Goal: Task Accomplishment & Management: Complete application form

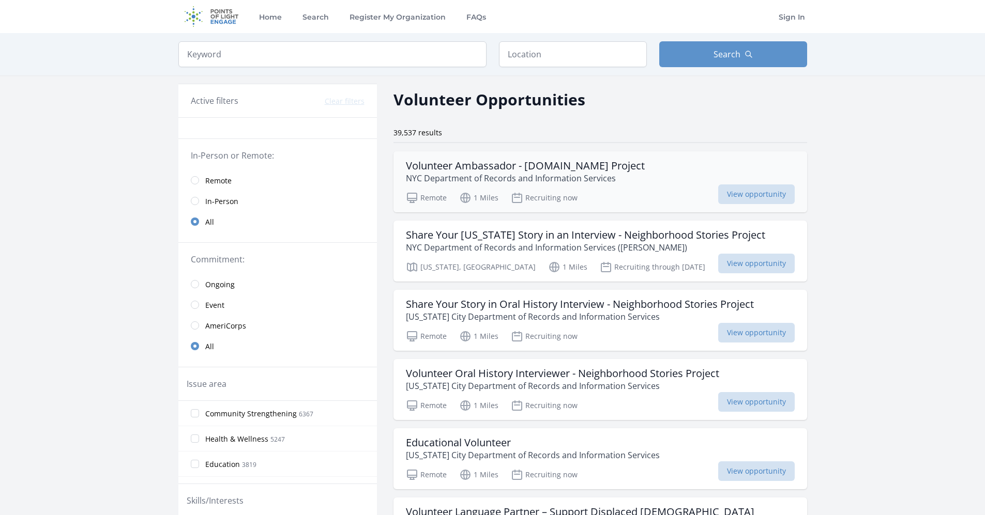
click at [611, 170] on h3 "Volunteer Ambassador - [DOMAIN_NAME] Project" at bounding box center [525, 166] width 239 height 12
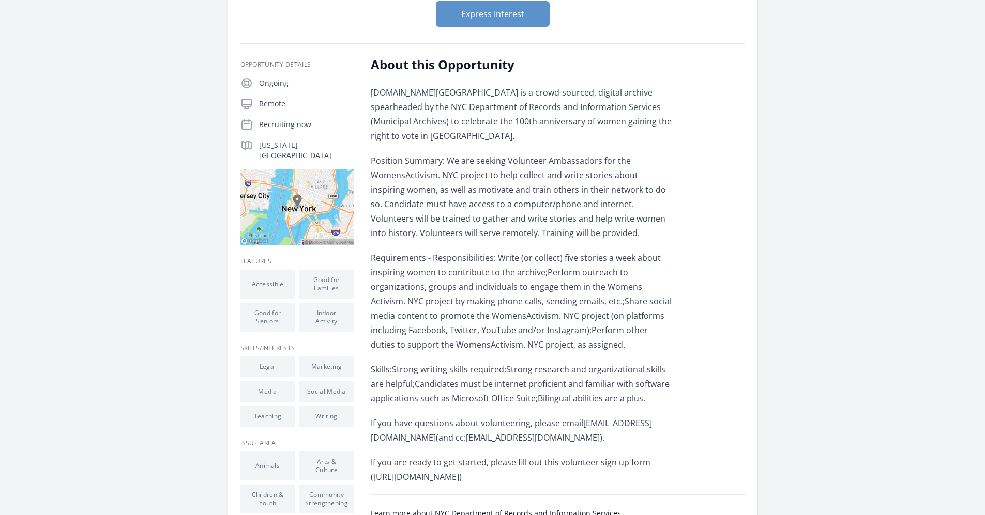
scroll to position [264, 0]
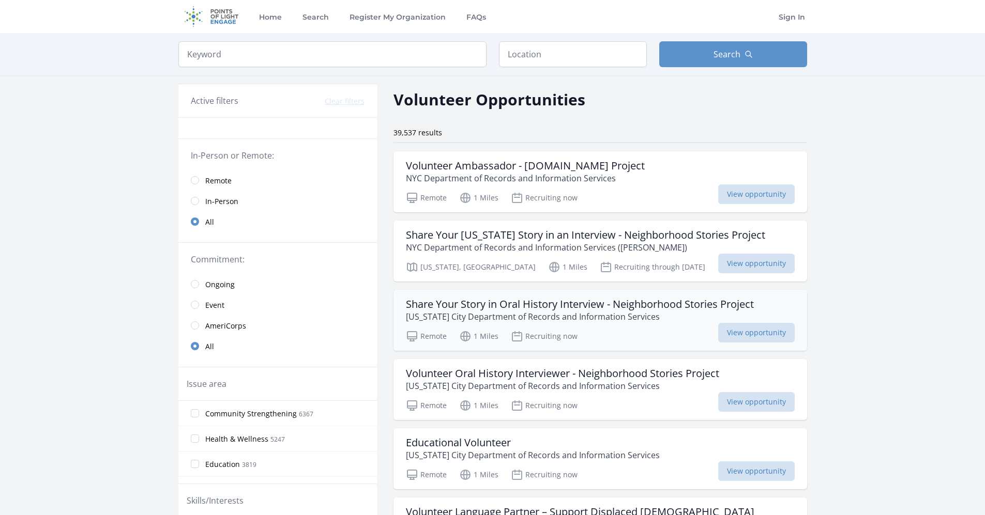
scroll to position [105, 0]
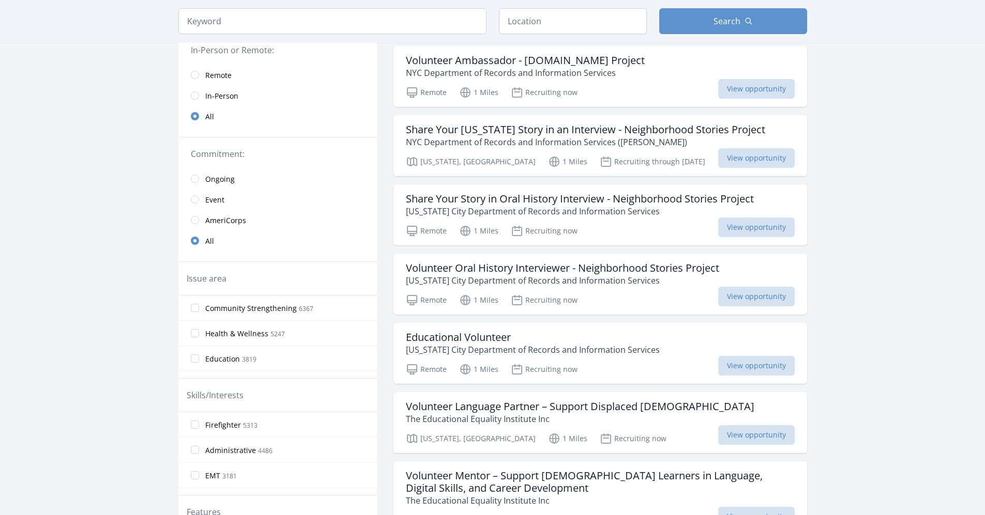
drag, startPoint x: 224, startPoint y: 85, endPoint x: 223, endPoint y: 79, distance: 5.8
click at [223, 79] on span "Remote" at bounding box center [218, 75] width 26 height 10
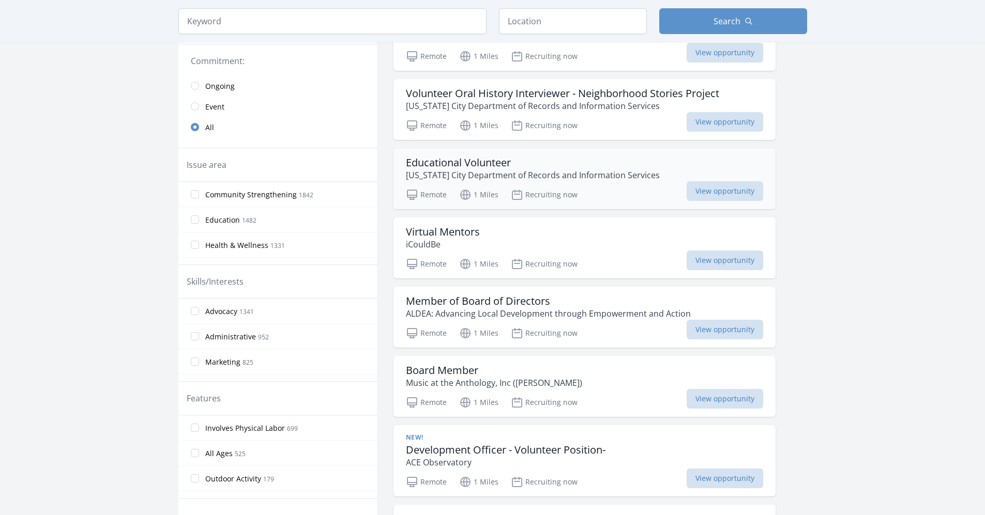
scroll to position [264, 0]
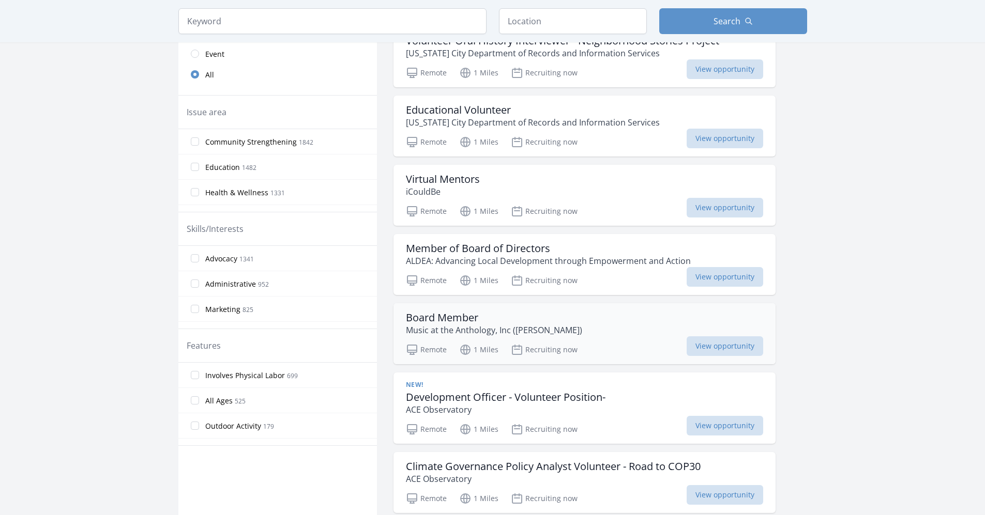
click at [466, 318] on h3 "Board Member" at bounding box center [494, 318] width 176 height 12
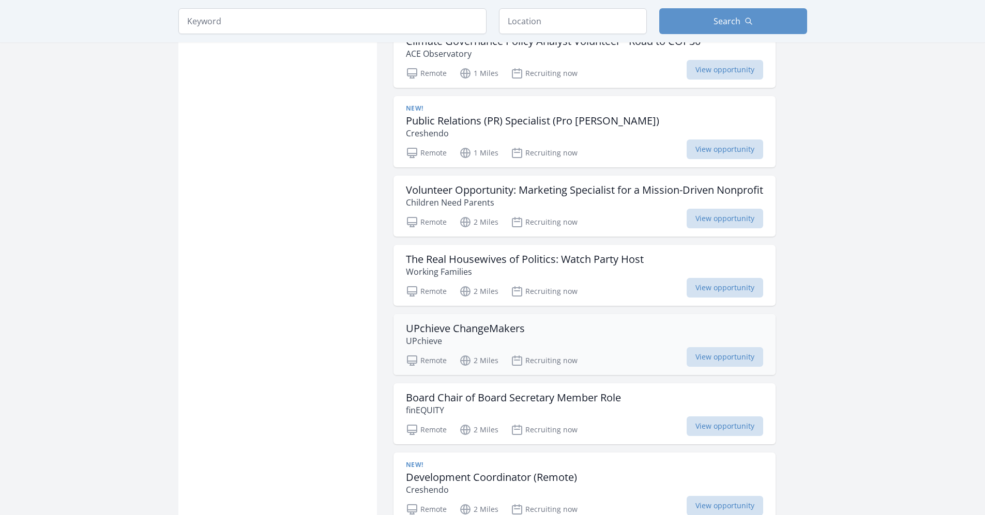
scroll to position [742, 0]
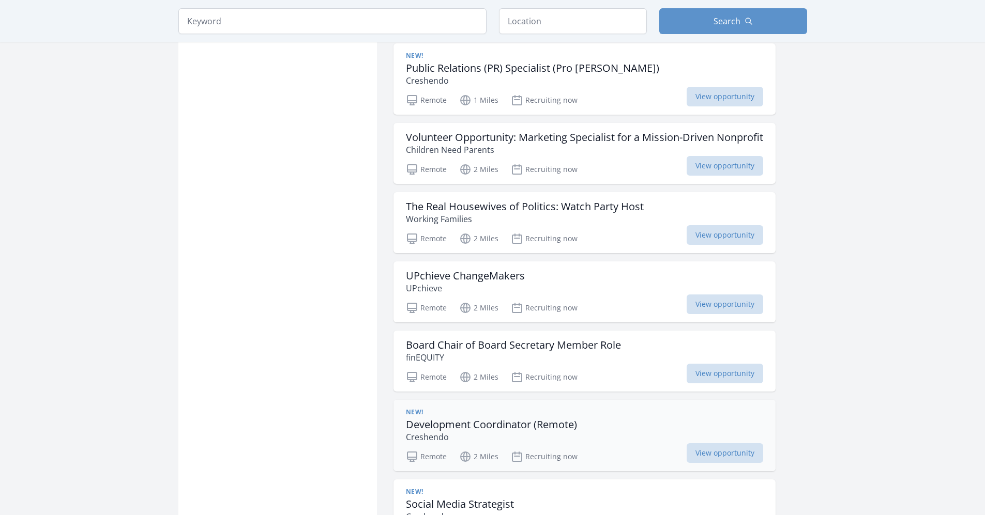
click at [605, 434] on div "New! Development Coordinator (Remote) Creshendo" at bounding box center [584, 425] width 357 height 35
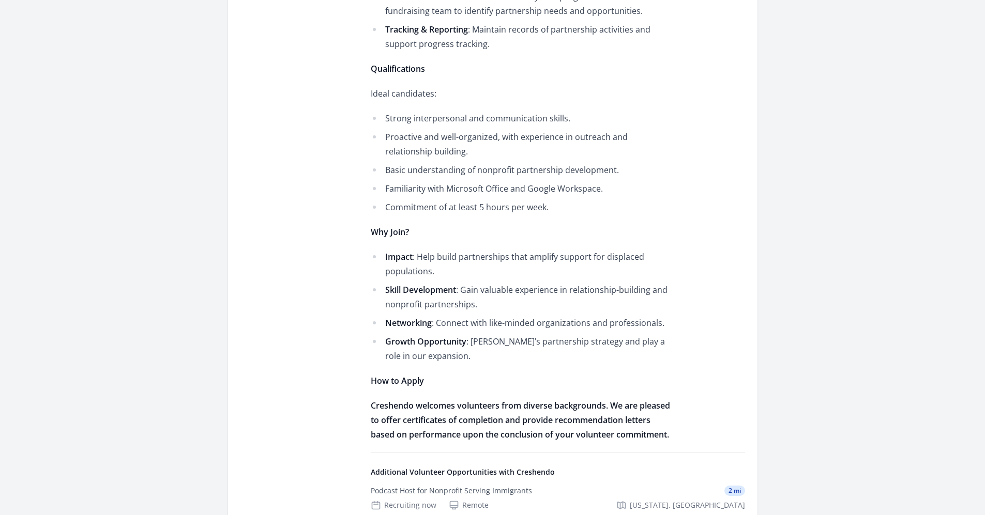
scroll to position [738, 0]
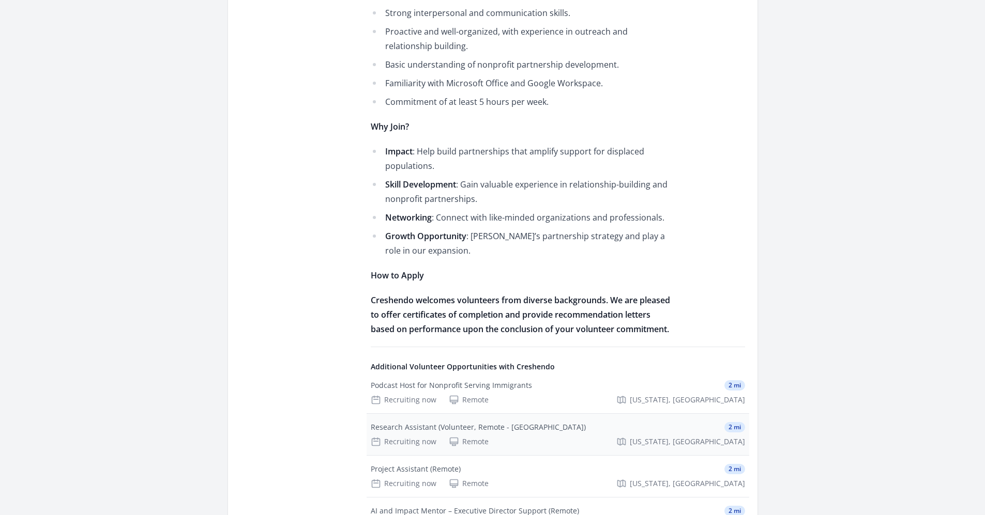
click at [527, 428] on div "Research Assistant (Volunteer, Remote - [GEOGRAPHIC_DATA])" at bounding box center [478, 427] width 215 height 10
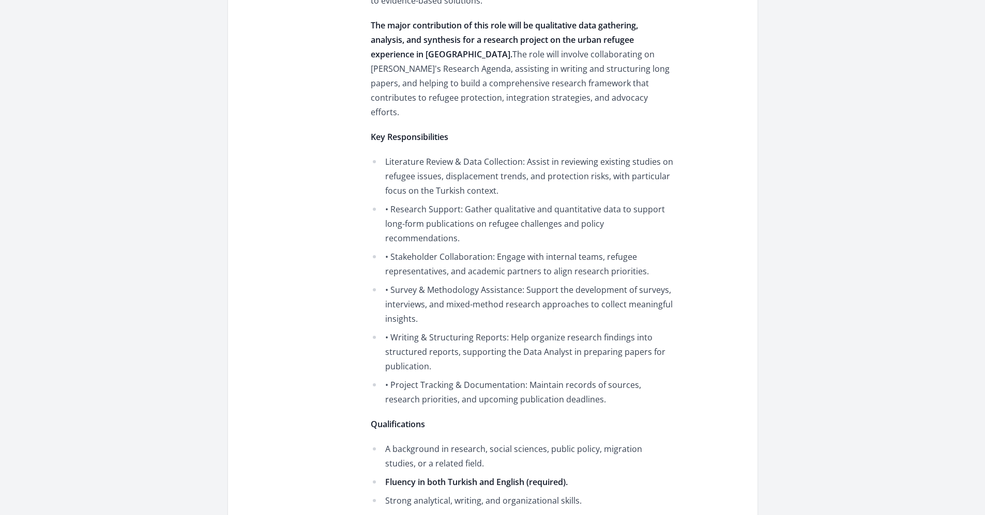
scroll to position [580, 0]
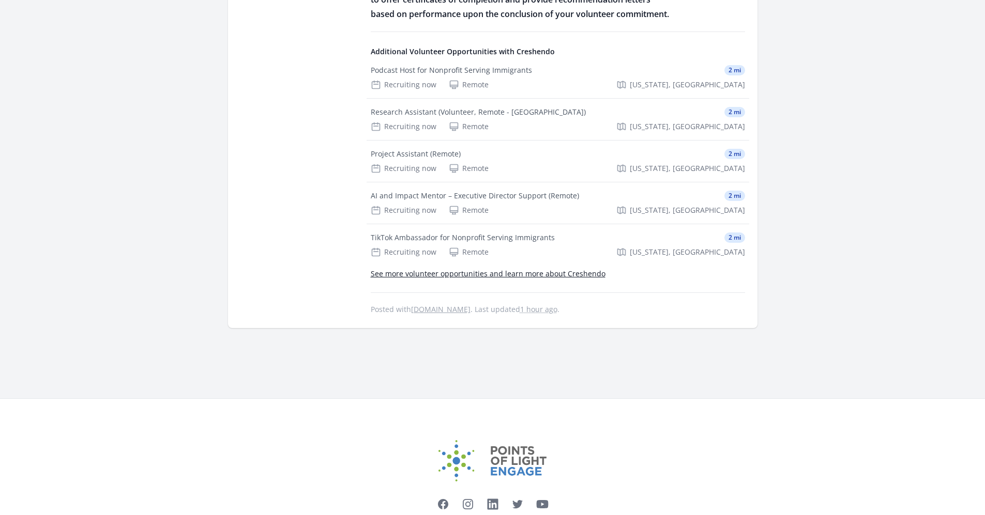
scroll to position [842, 0]
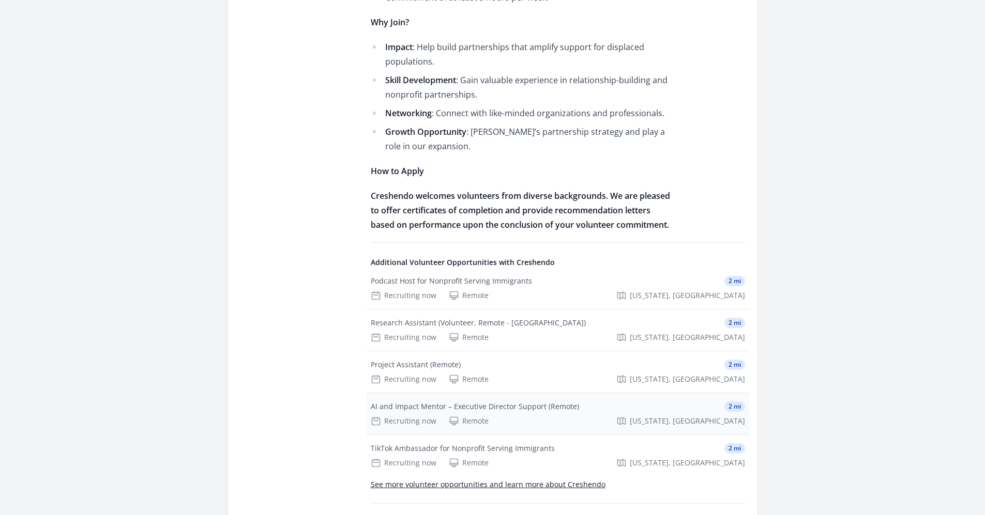
click at [566, 409] on div "AI and Impact Mentor – Executive Director Support (Remote)" at bounding box center [475, 407] width 208 height 10
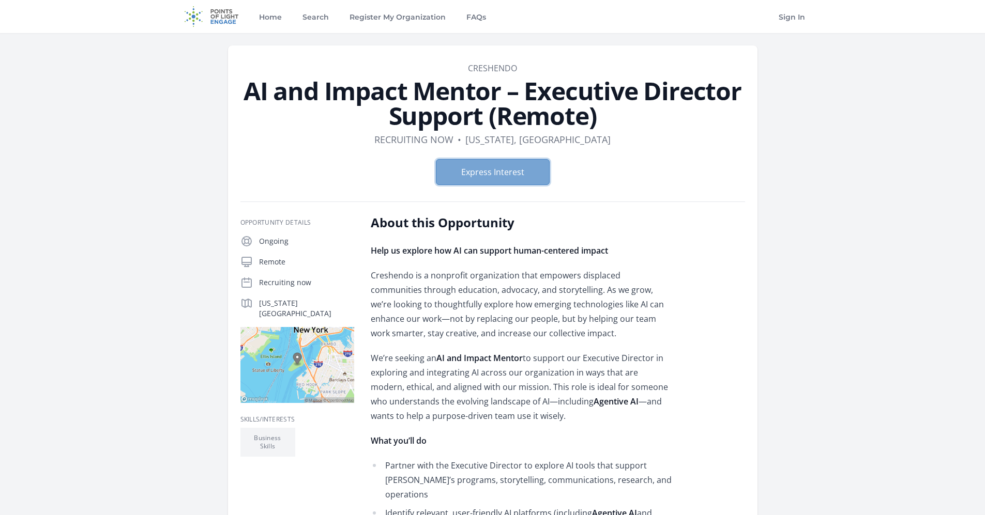
click at [494, 178] on button "Express Interest" at bounding box center [493, 172] width 114 height 26
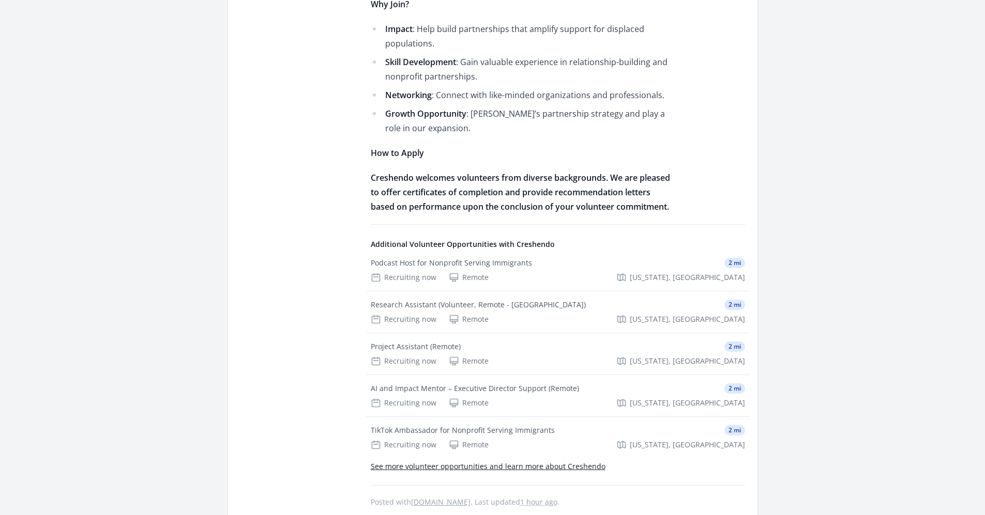
scroll to position [578, 0]
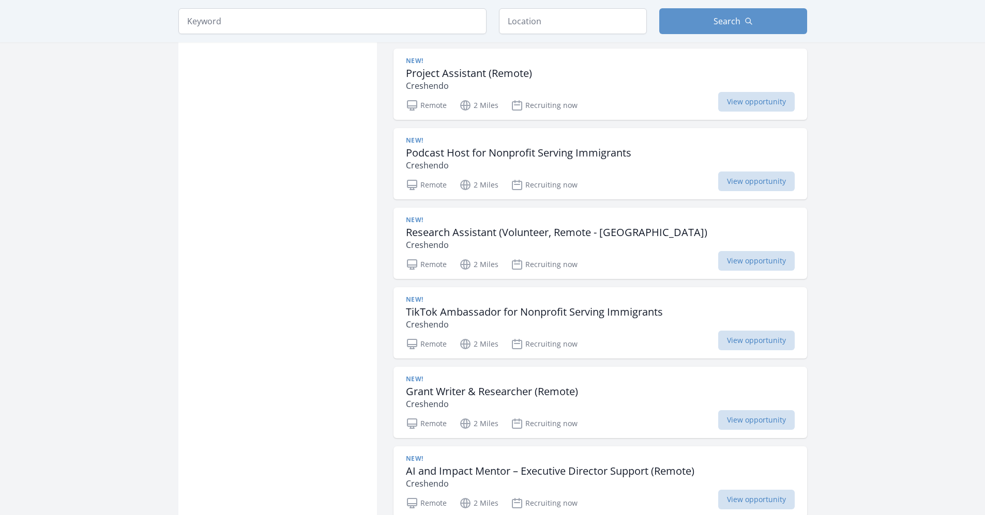
scroll to position [1916, 0]
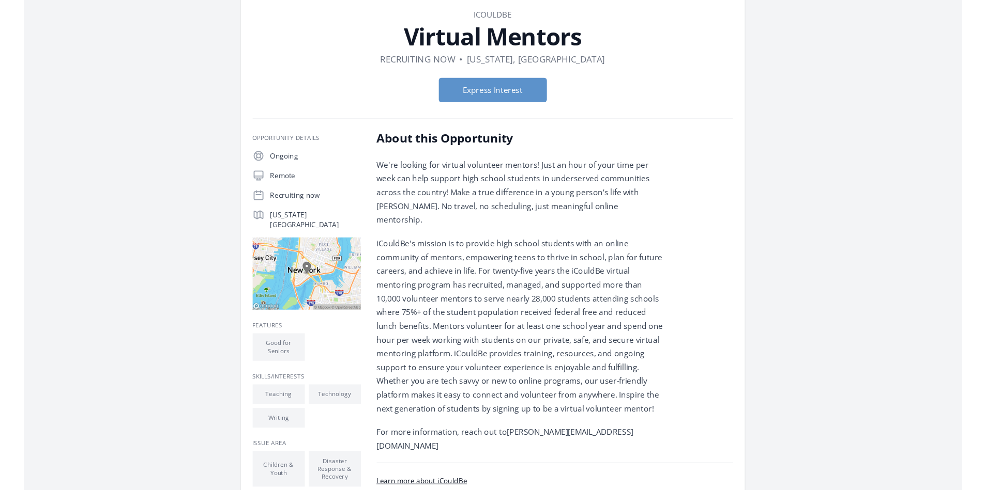
scroll to position [105, 0]
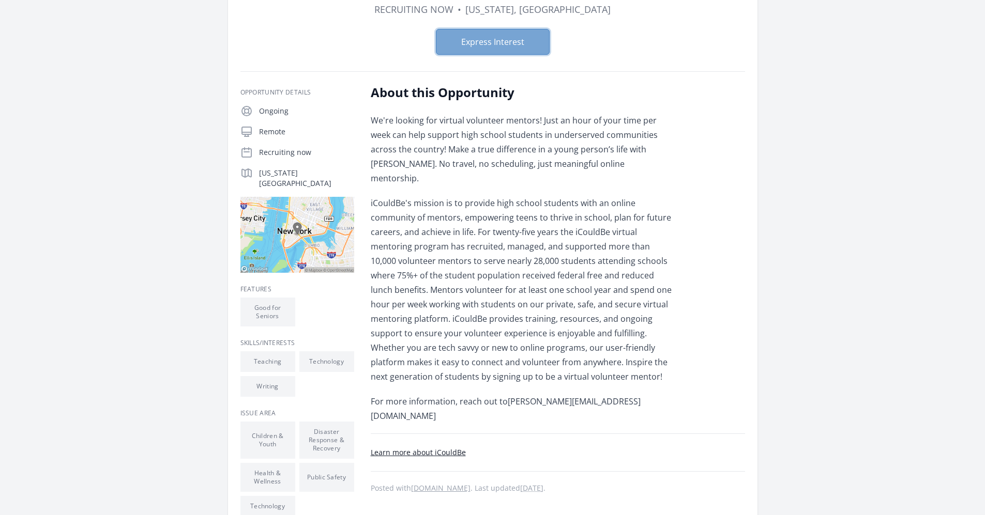
click at [500, 43] on button "Express Interest" at bounding box center [493, 42] width 114 height 26
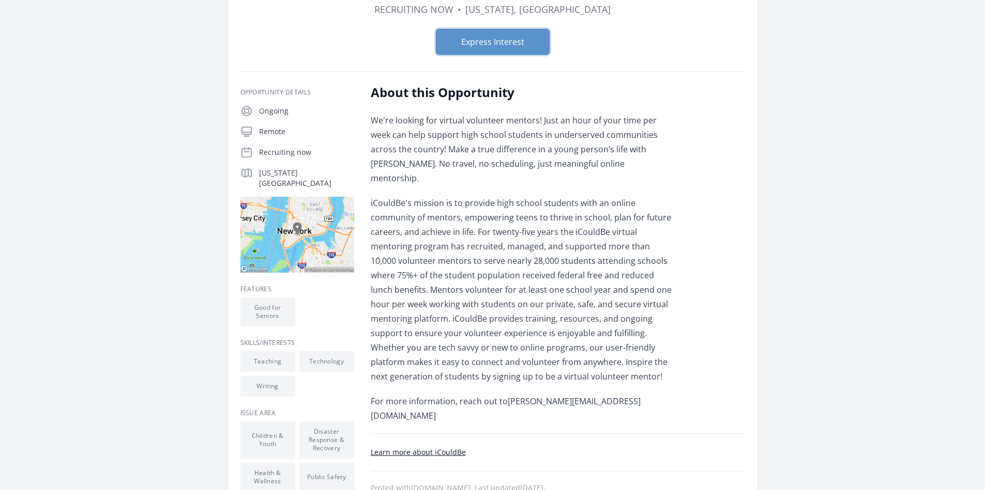
scroll to position [53, 0]
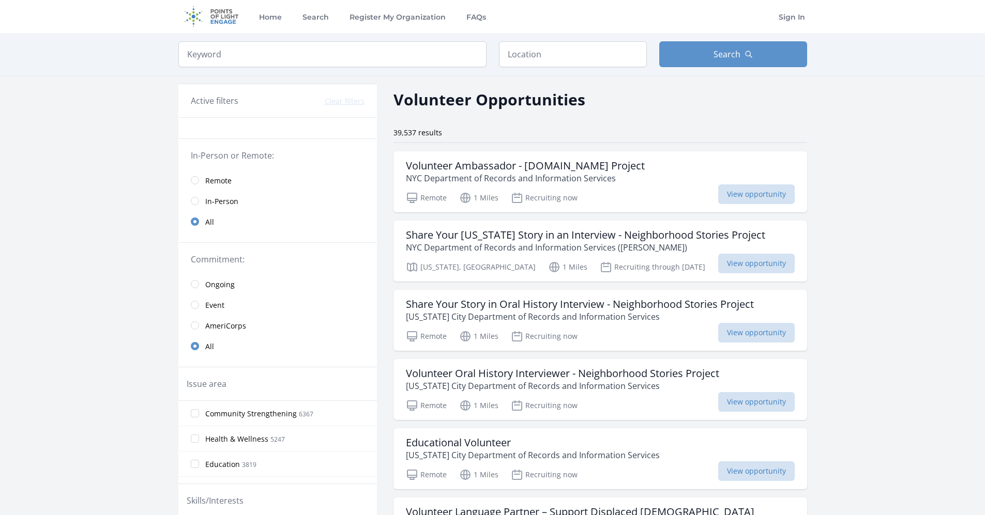
scroll to position [211, 0]
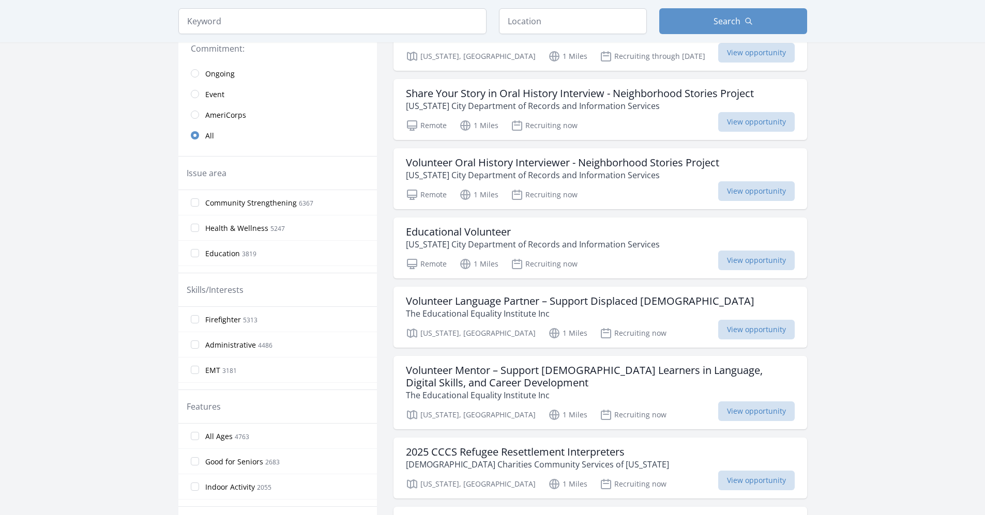
click at [240, 339] on span "Administrative 4486" at bounding box center [238, 345] width 67 height 12
click at [199, 341] on input "Administrative 4486" at bounding box center [195, 345] width 8 height 8
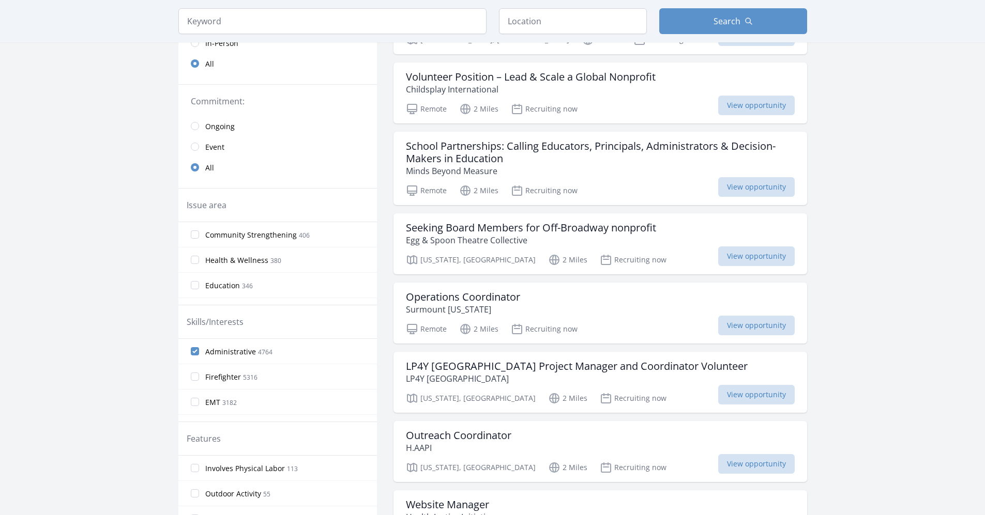
scroll to position [0, 0]
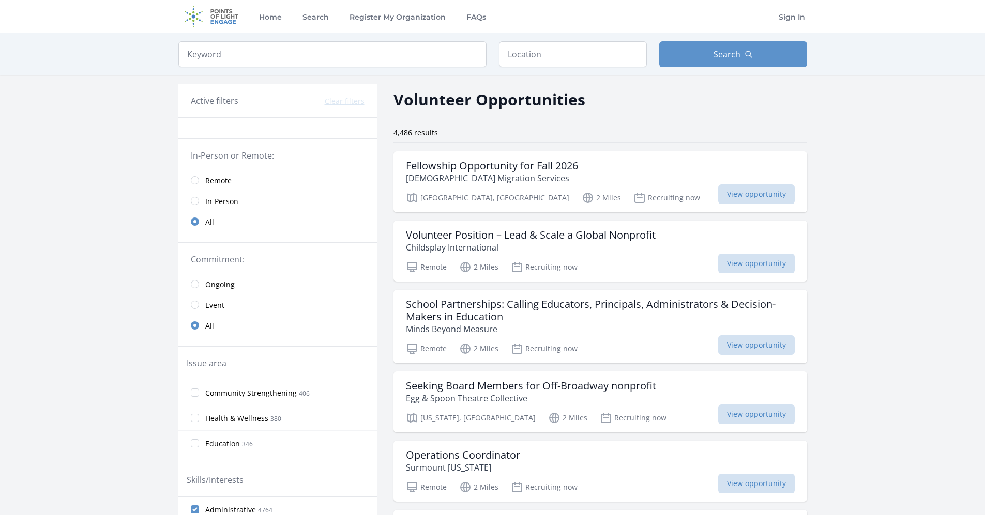
click at [231, 285] on span "Ongoing" at bounding box center [219, 285] width 29 height 10
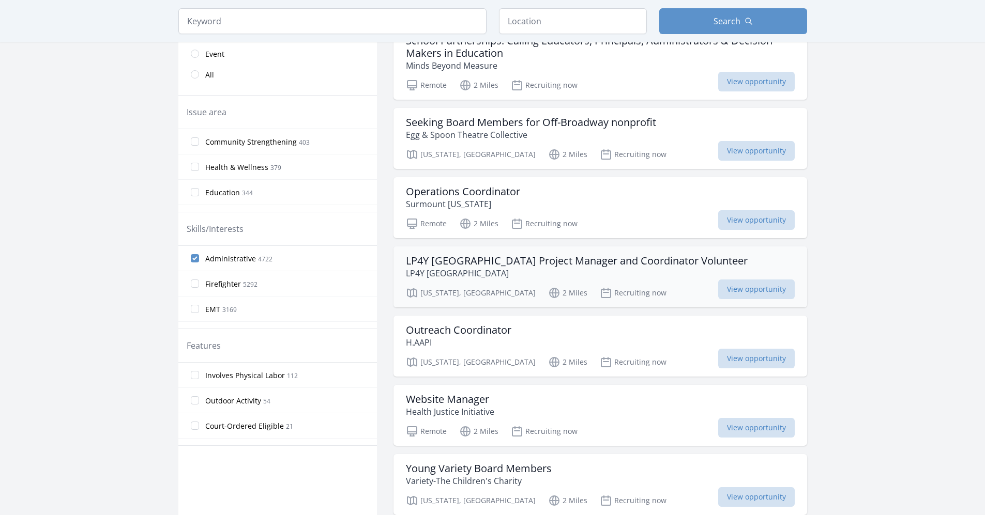
scroll to position [316, 0]
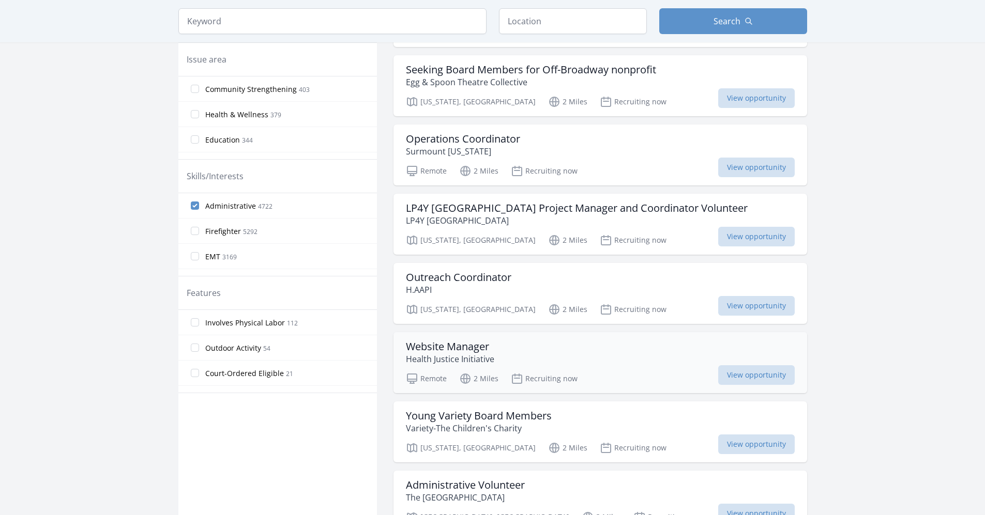
click at [490, 352] on h3 "Website Manager" at bounding box center [450, 347] width 88 height 12
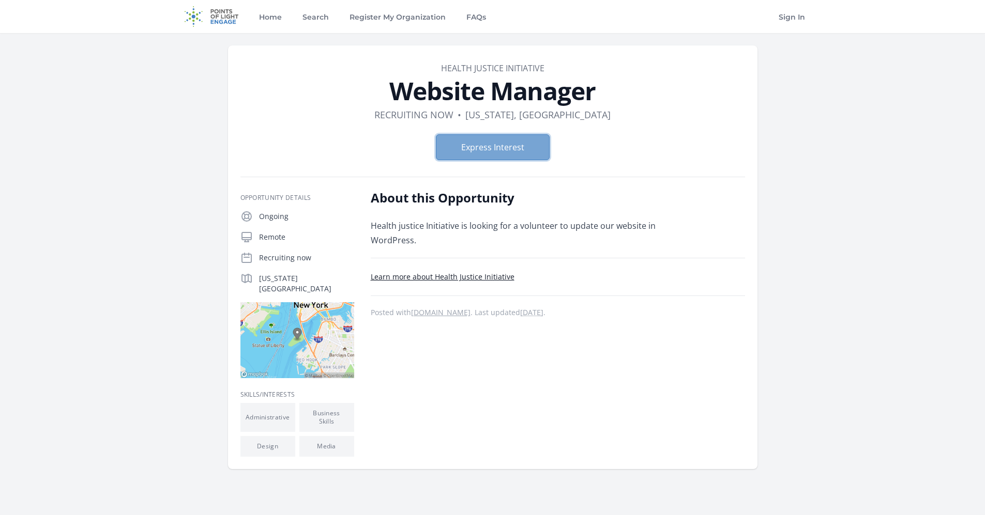
click at [526, 157] on button "Express Interest" at bounding box center [493, 147] width 114 height 26
